Goal: Find specific fact: Find specific fact

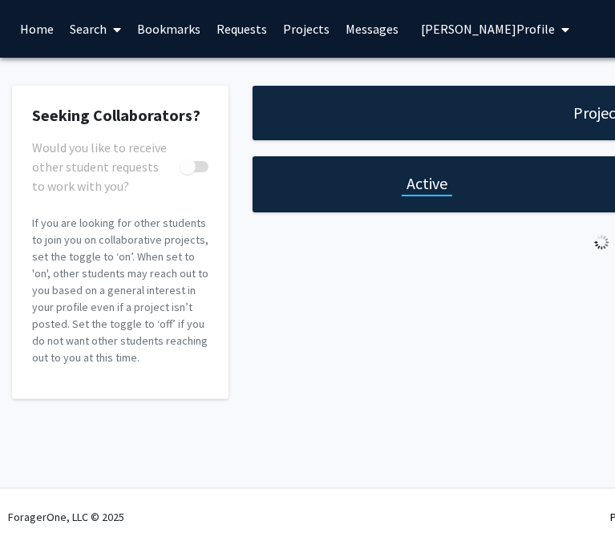
checkbox input "true"
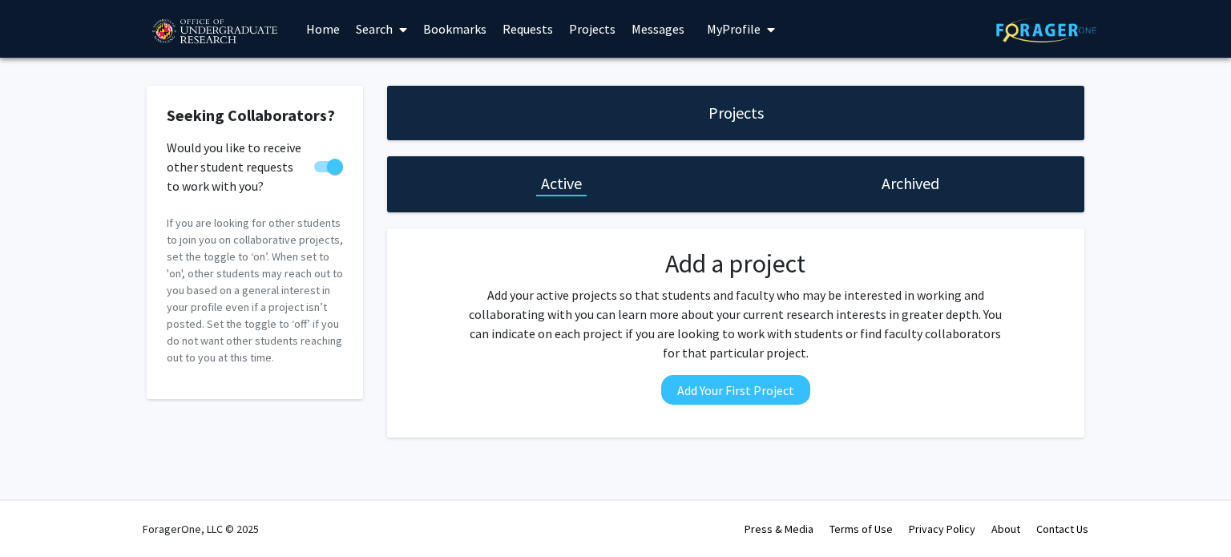
click at [614, 38] on button "My Profile" at bounding box center [741, 29] width 78 height 58
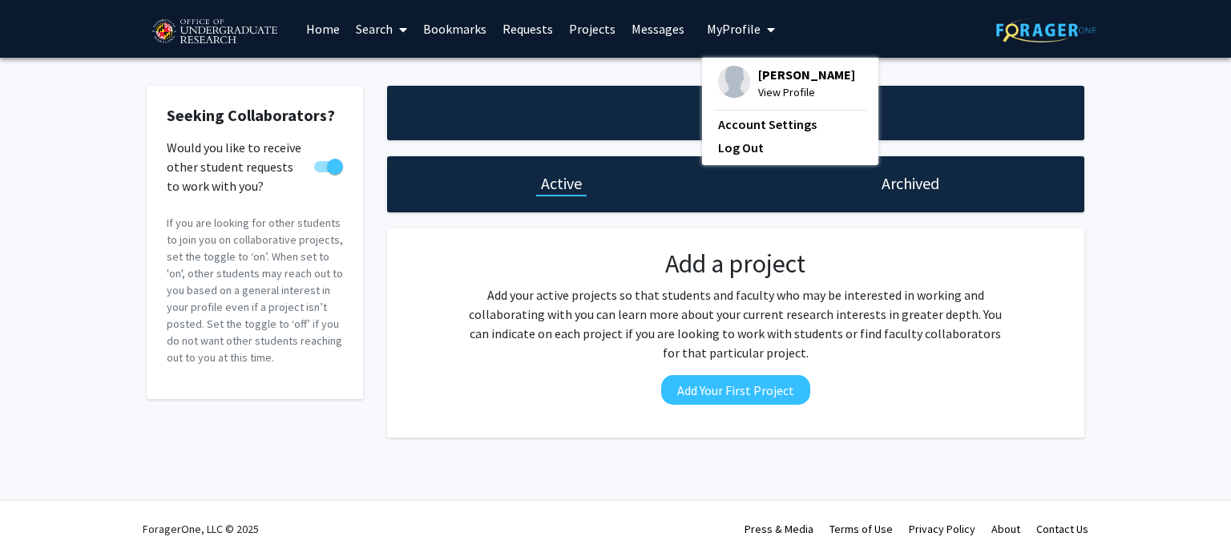
click at [614, 38] on link "Messages" at bounding box center [657, 29] width 69 height 56
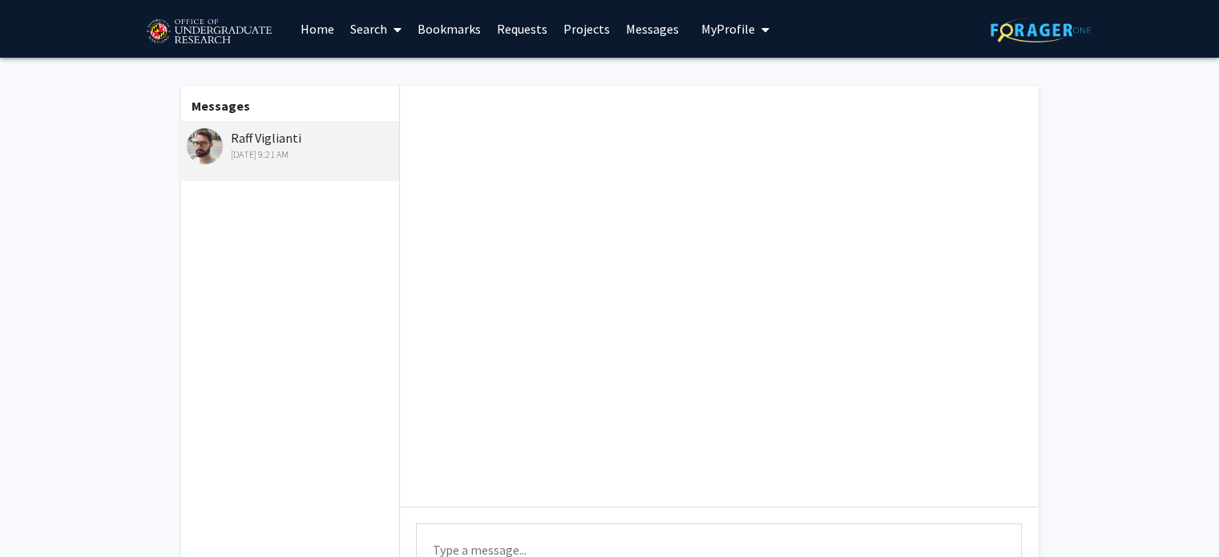
scroll to position [374, 0]
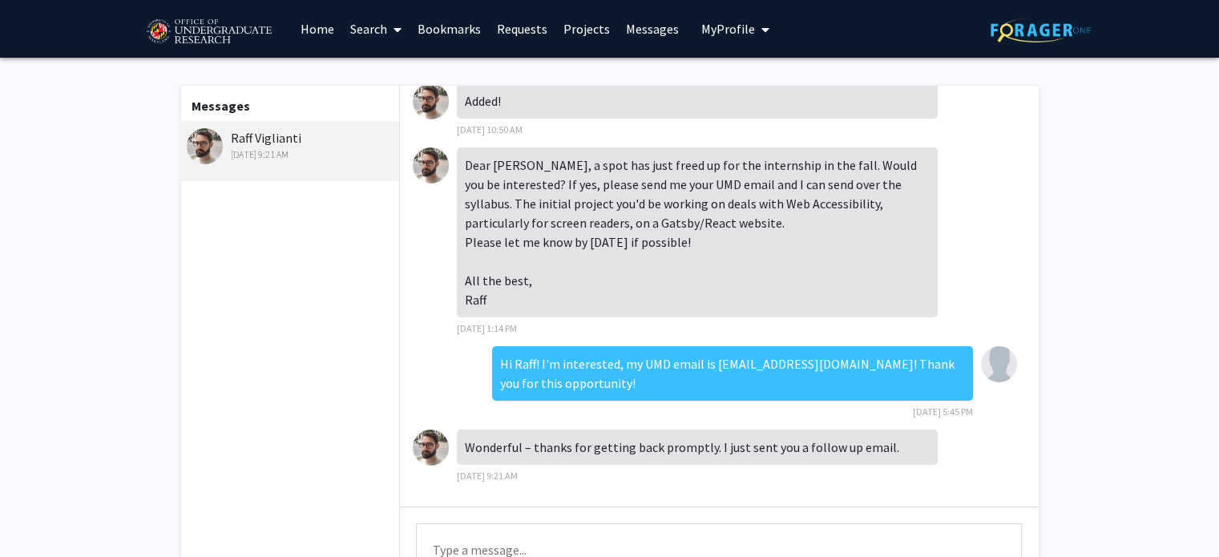
click at [283, 136] on div "Raff Viglianti [DATE] 9:21 AM" at bounding box center [291, 145] width 209 height 34
click at [575, 34] on link "Projects" at bounding box center [586, 29] width 63 height 56
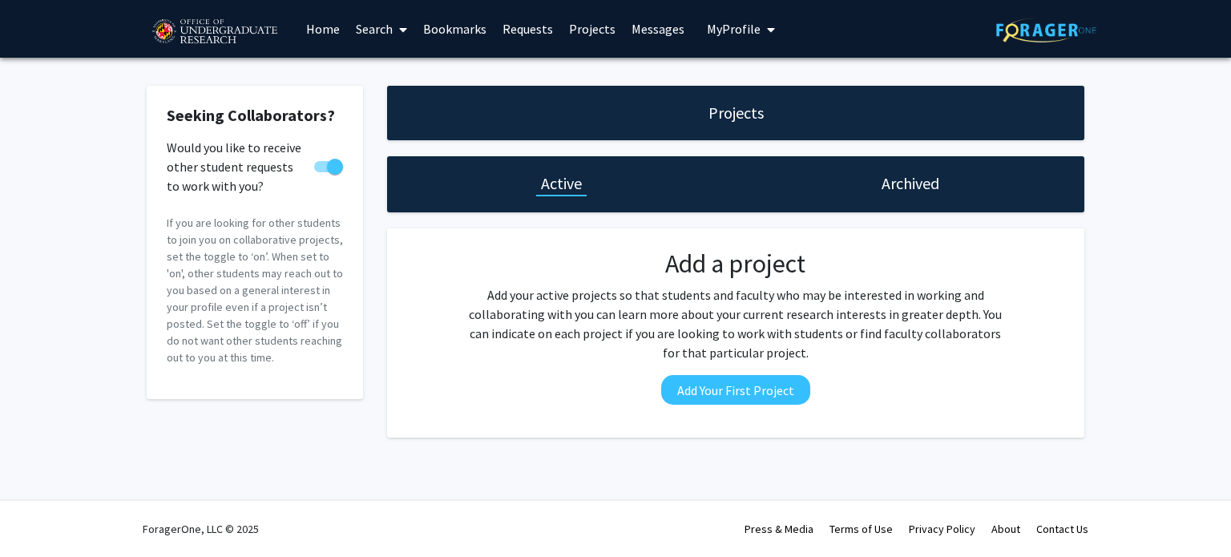
click at [614, 188] on h1 "Archived" at bounding box center [910, 183] width 58 height 22
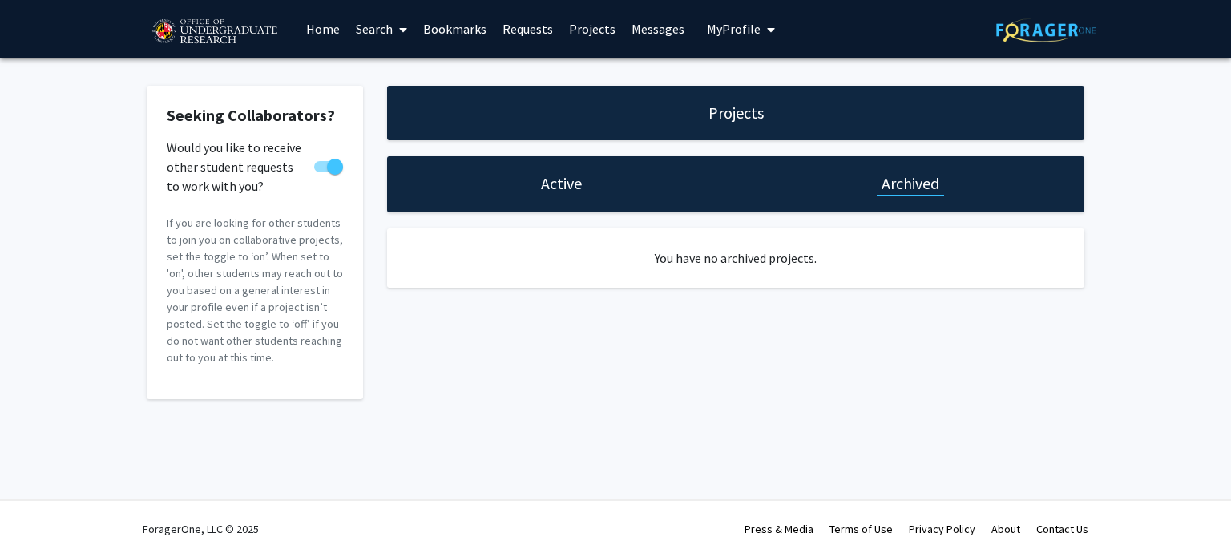
click at [505, 26] on link "Requests" at bounding box center [527, 29] width 67 height 56
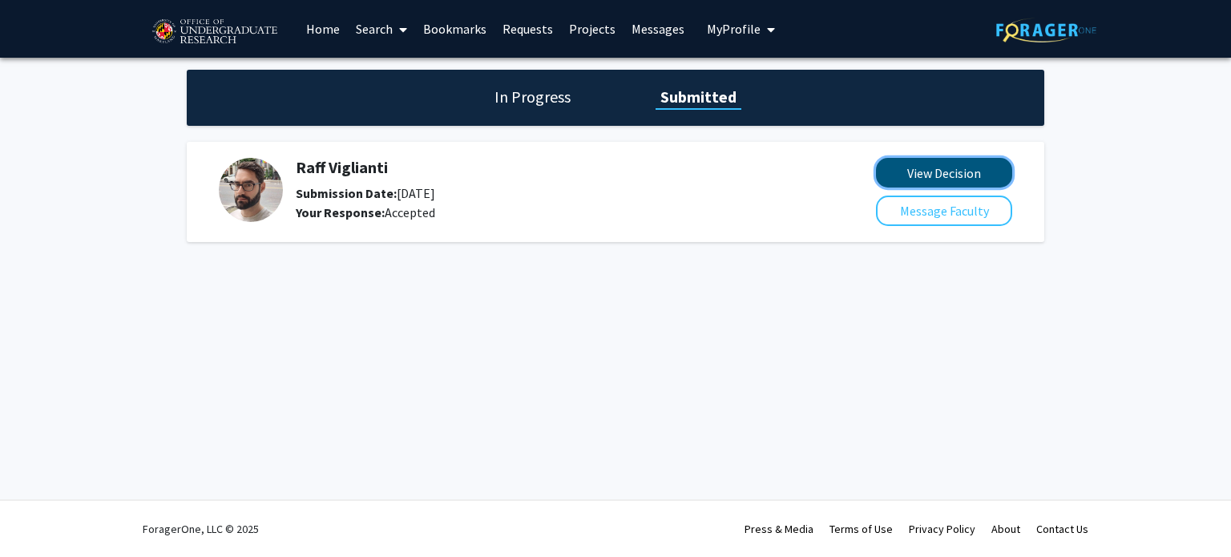
click at [614, 175] on button "View Decision" at bounding box center [944, 173] width 136 height 30
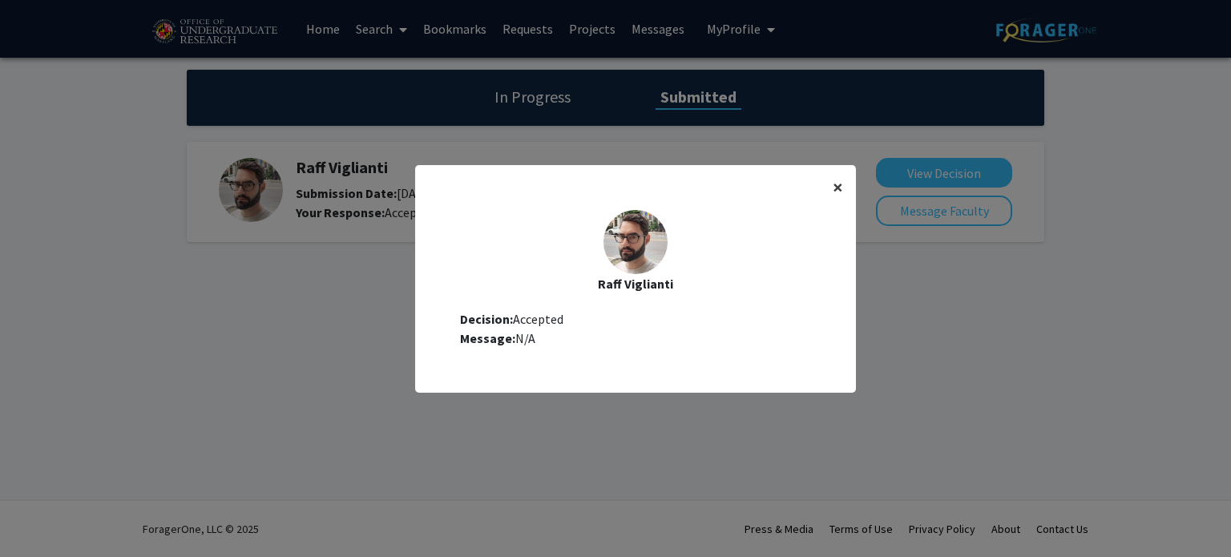
click at [614, 192] on span "×" at bounding box center [838, 187] width 10 height 25
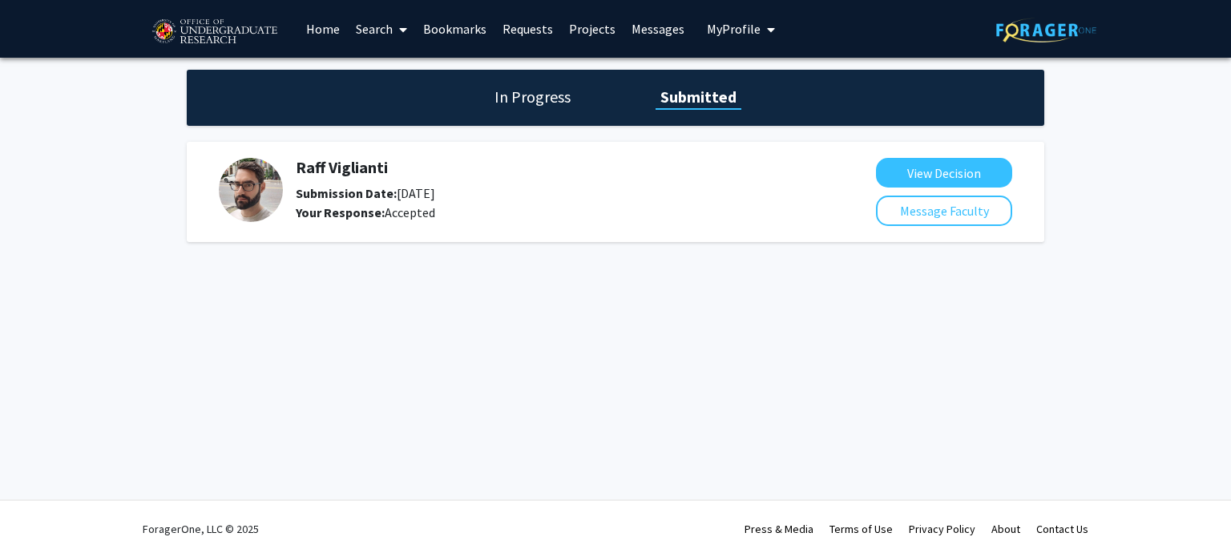
click at [375, 179] on div "Raff Viglianti Submission Date: [DATE] Your Response: Accepted" at bounding box center [543, 190] width 495 height 64
click at [531, 108] on div "In Progress Submitted" at bounding box center [615, 98] width 857 height 56
click at [522, 99] on h1 "In Progress" at bounding box center [533, 97] width 86 height 22
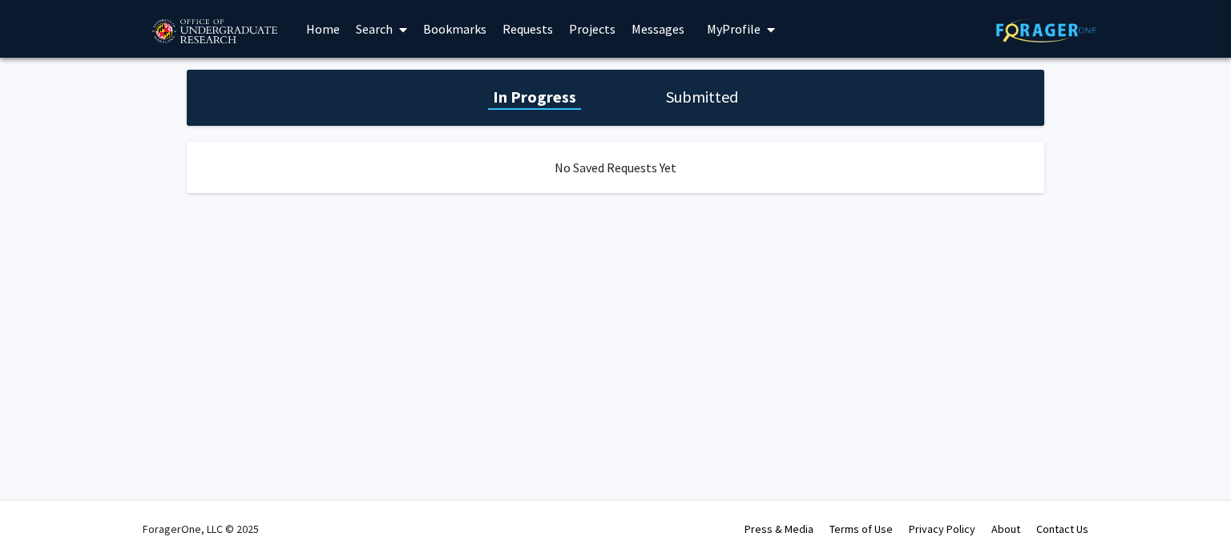
click at [614, 95] on h1 "Submitted" at bounding box center [702, 97] width 82 height 22
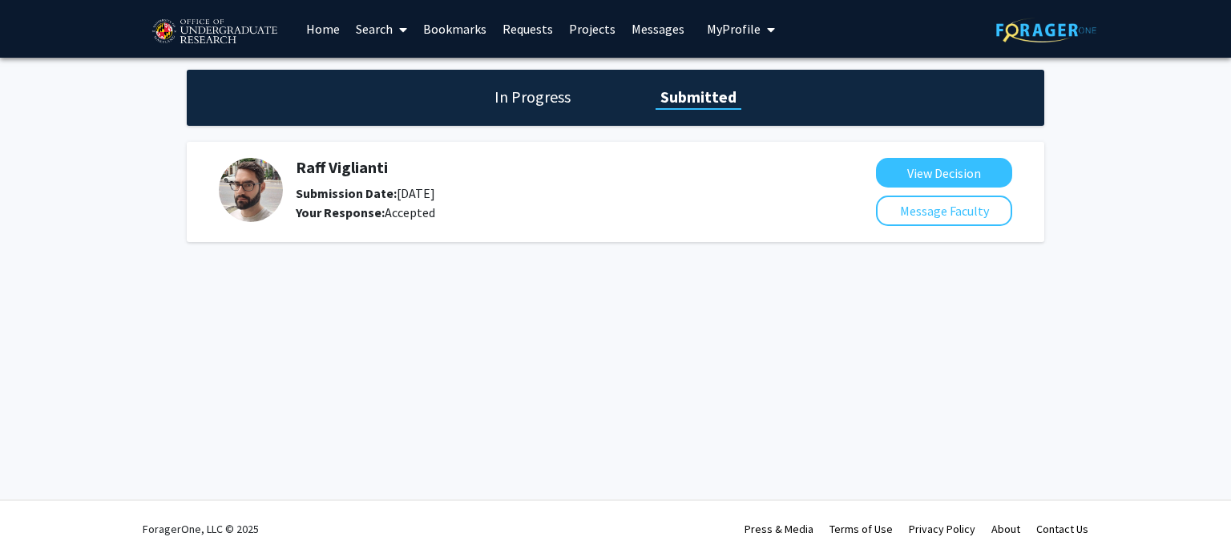
click at [438, 27] on link "Bookmarks" at bounding box center [454, 29] width 79 height 56
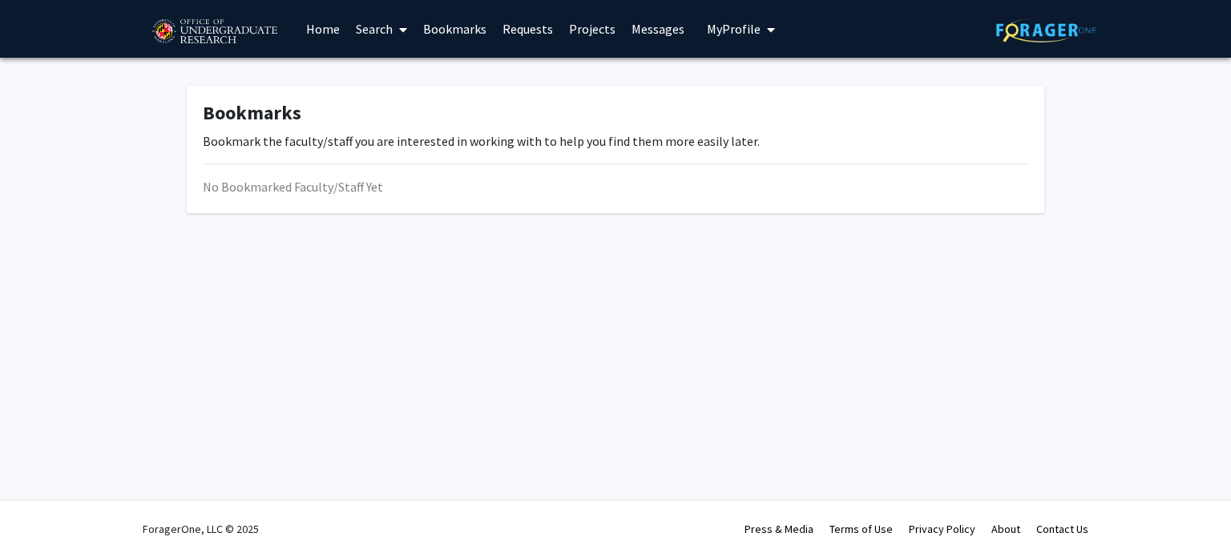
click at [378, 29] on link "Search" at bounding box center [381, 29] width 67 height 56
click at [334, 18] on link "Home" at bounding box center [323, 29] width 50 height 56
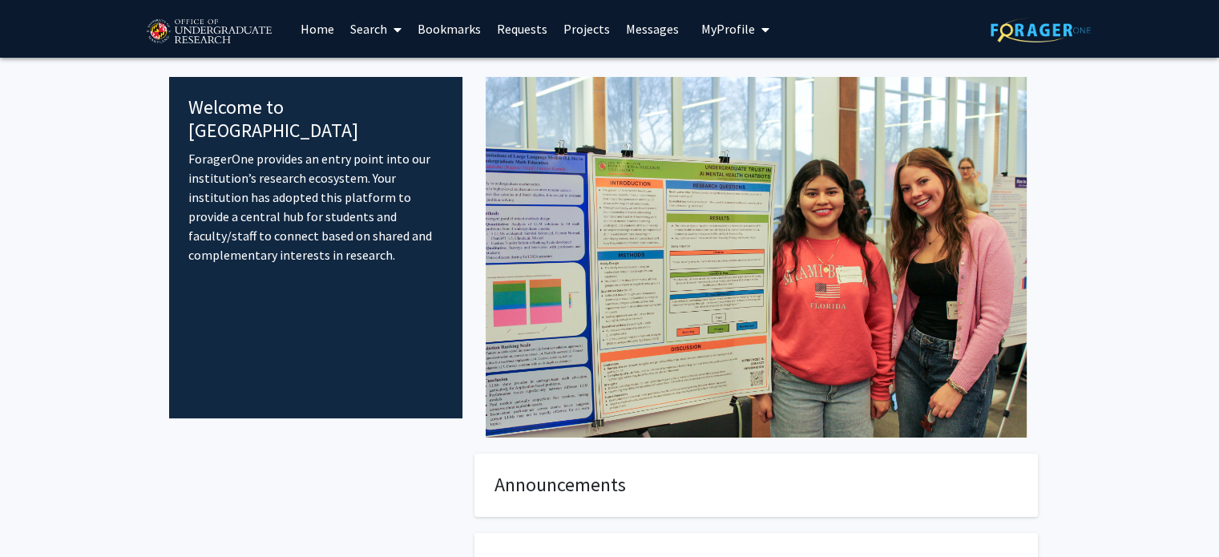
click at [387, 42] on span at bounding box center [394, 30] width 14 height 56
click at [387, 91] on span "Students" at bounding box center [391, 106] width 98 height 32
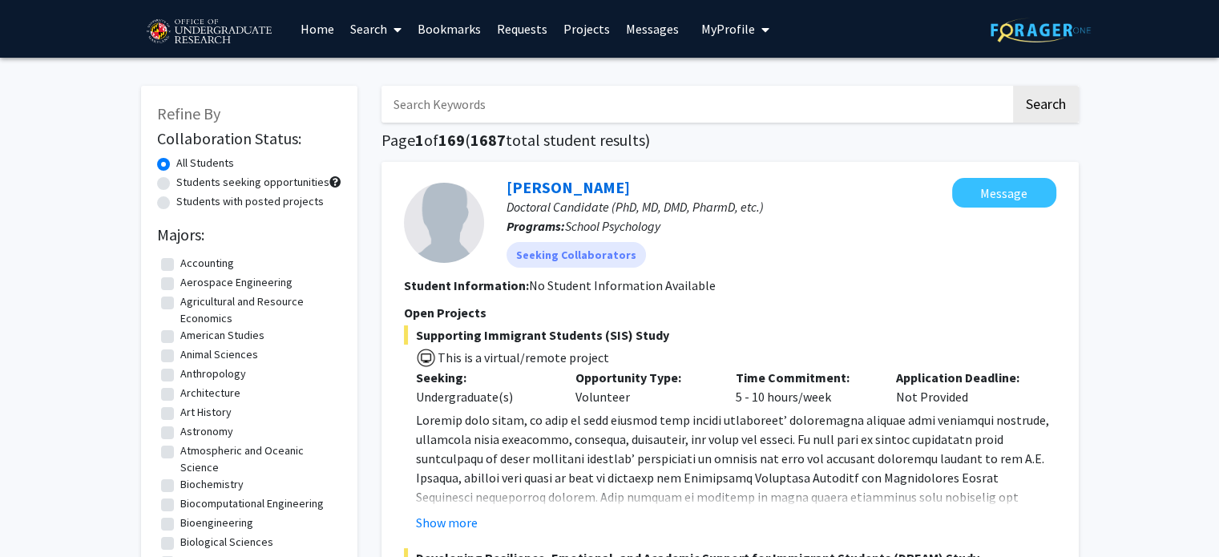
click at [478, 109] on input "Search Keywords" at bounding box center [695, 104] width 629 height 37
type input "raff"
click at [614, 86] on button "Search" at bounding box center [1046, 104] width 66 height 37
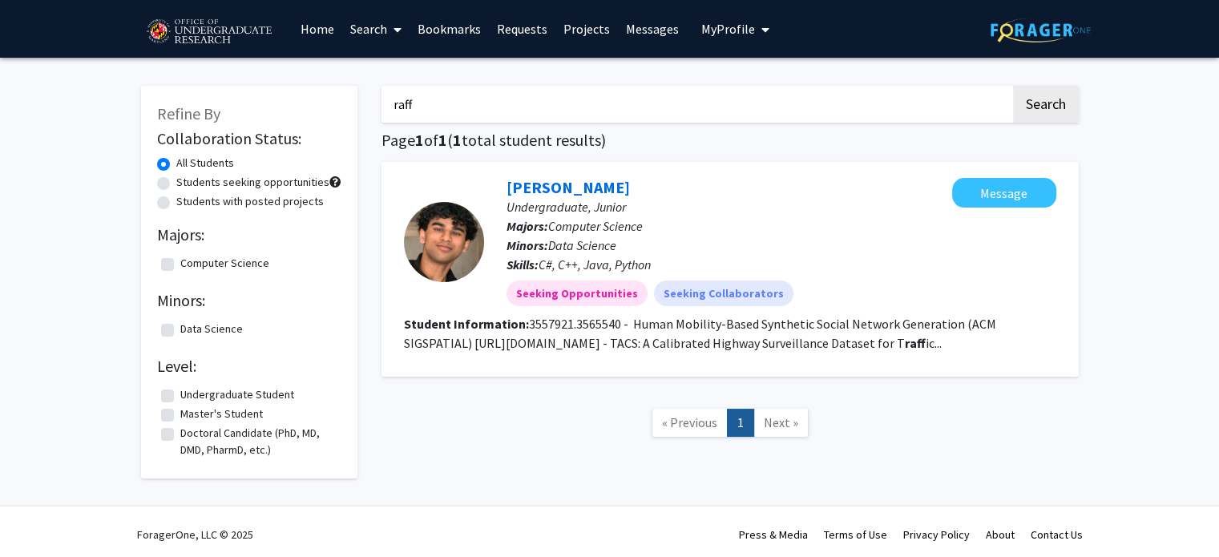
click at [356, 38] on link "Search" at bounding box center [375, 29] width 67 height 56
click at [383, 74] on span "Faculty/Staff" at bounding box center [401, 74] width 118 height 32
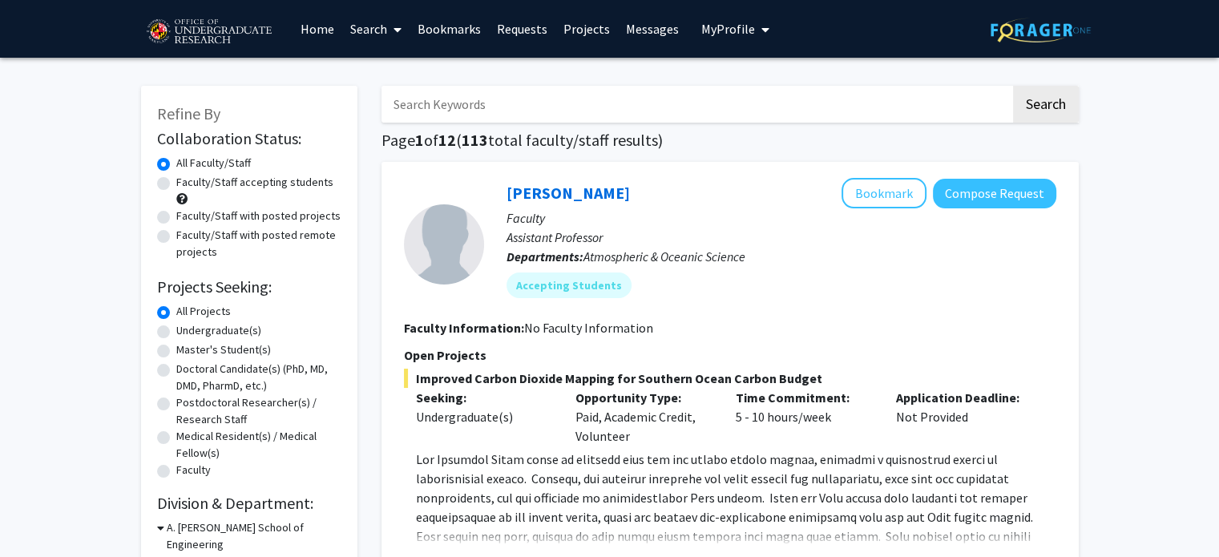
click at [486, 107] on input "Search Keywords" at bounding box center [695, 104] width 629 height 37
type input "raff"
click at [614, 86] on button "Search" at bounding box center [1046, 104] width 66 height 37
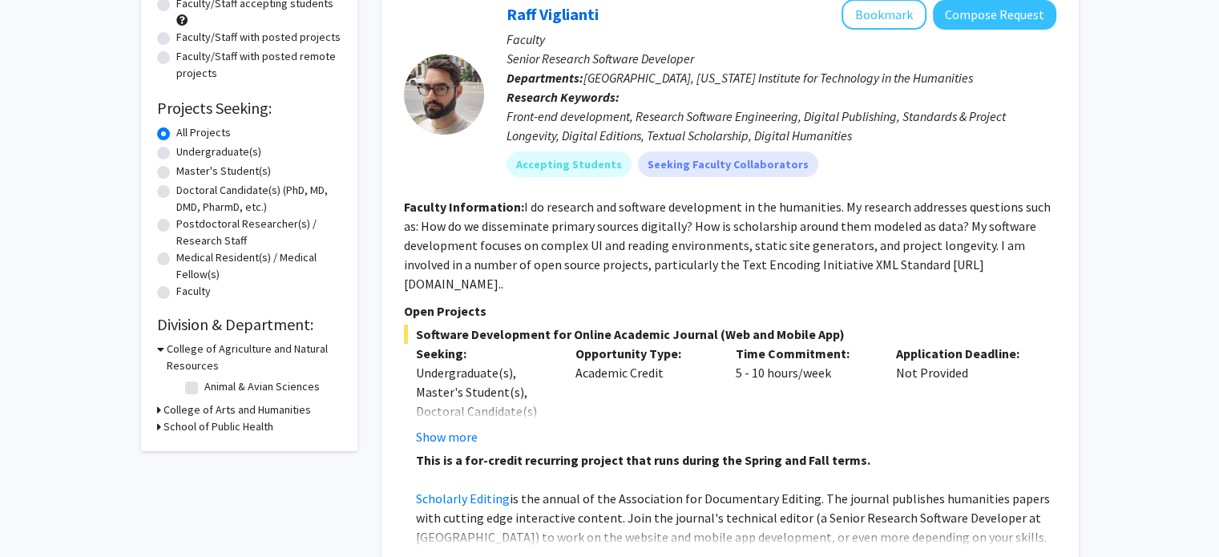
scroll to position [174, 0]
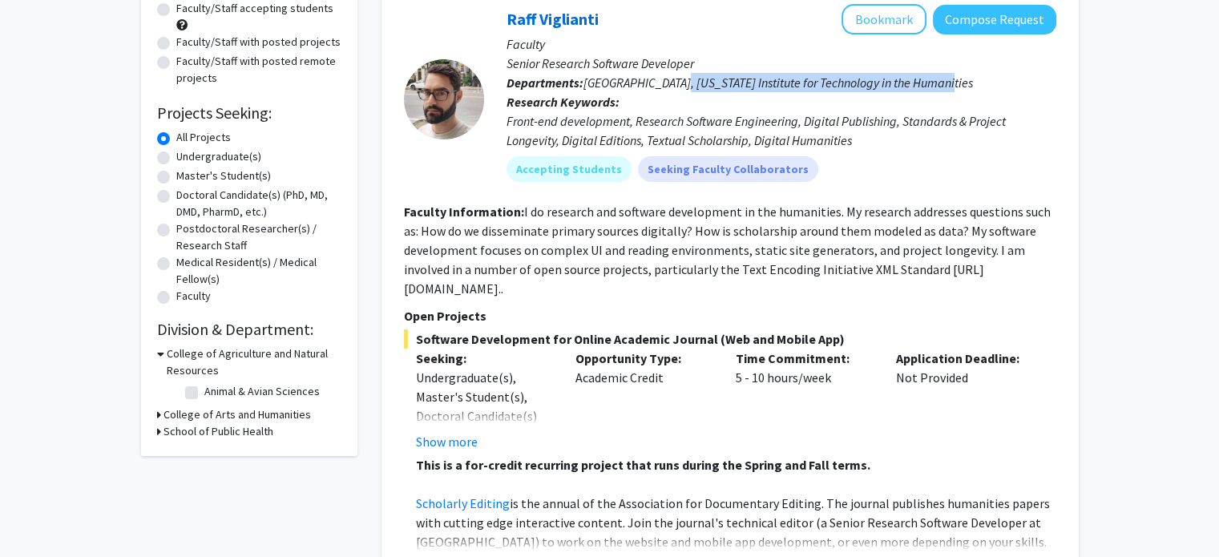
drag, startPoint x: 954, startPoint y: 82, endPoint x: 673, endPoint y: 84, distance: 280.5
click at [614, 84] on p "Departments: [GEOGRAPHIC_DATA], [US_STATE] Institute for Technology in the Huma…" at bounding box center [781, 82] width 550 height 19
copy span "[US_STATE] Institute for Technology in the Humanities"
